Goal: Information Seeking & Learning: Understand process/instructions

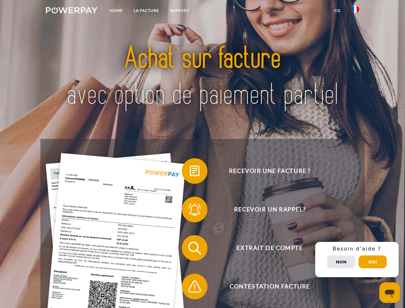
click at [72, 11] on img at bounding box center [72, 10] width 52 height 6
click at [356, 11] on img at bounding box center [356, 9] width 8 height 8
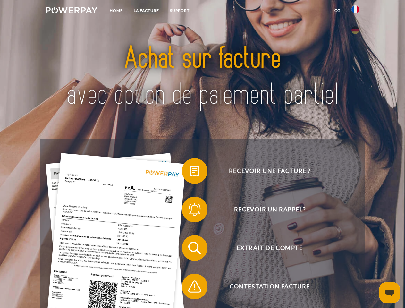
click at [338, 11] on link "CG" at bounding box center [337, 11] width 17 height 12
click at [190, 172] on span at bounding box center [185, 171] width 32 height 32
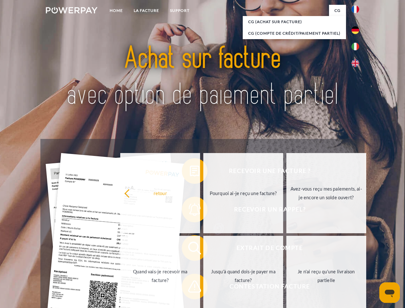
click at [190, 211] on div "Recevoir une facture ? Recevoir un rappel? Extrait de compte retour" at bounding box center [202, 267] width 324 height 257
click at [203, 249] on link "Jusqu'à quand dois-je payer ma facture?" at bounding box center [243, 276] width 80 height 80
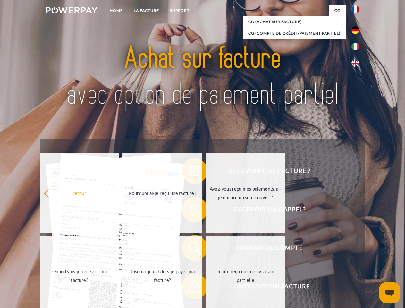
click at [190, 288] on span at bounding box center [185, 286] width 32 height 32
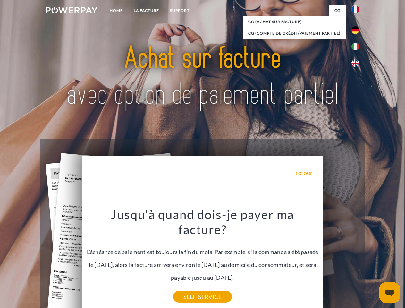
click at [357, 260] on div "Recevoir une facture ? Recevoir un rappel? Extrait de compte retour" at bounding box center [202, 267] width 324 height 257
click at [341, 261] on span "Extrait de compte" at bounding box center [269, 248] width 157 height 26
click at [373, 262] on header "Home LA FACTURE Support" at bounding box center [202, 221] width 405 height 443
